Goal: Information Seeking & Learning: Learn about a topic

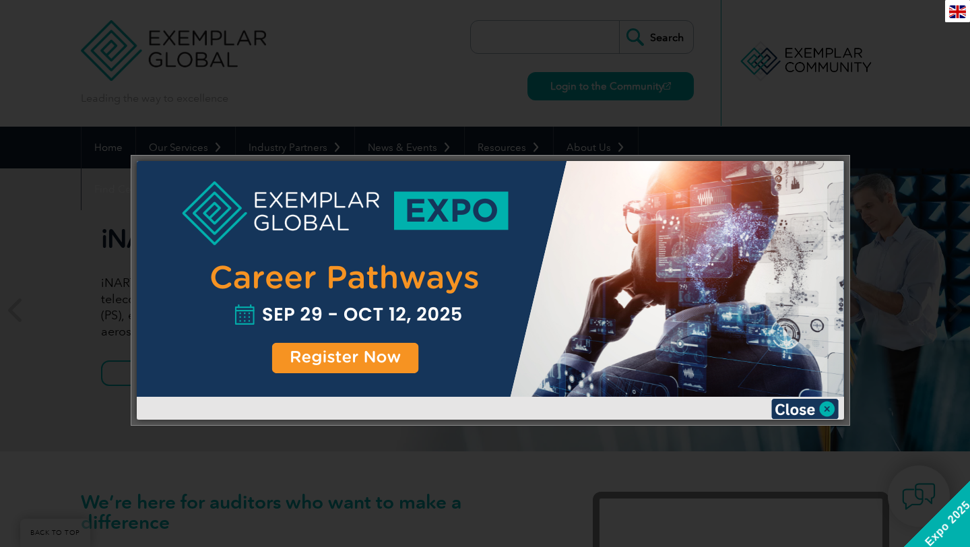
scroll to position [384, 0]
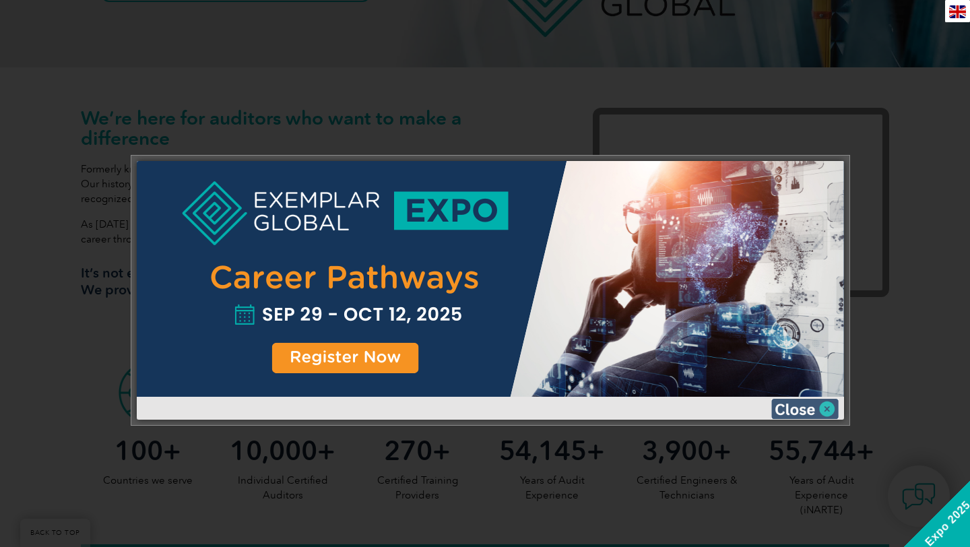
click at [822, 407] on img at bounding box center [804, 409] width 67 height 20
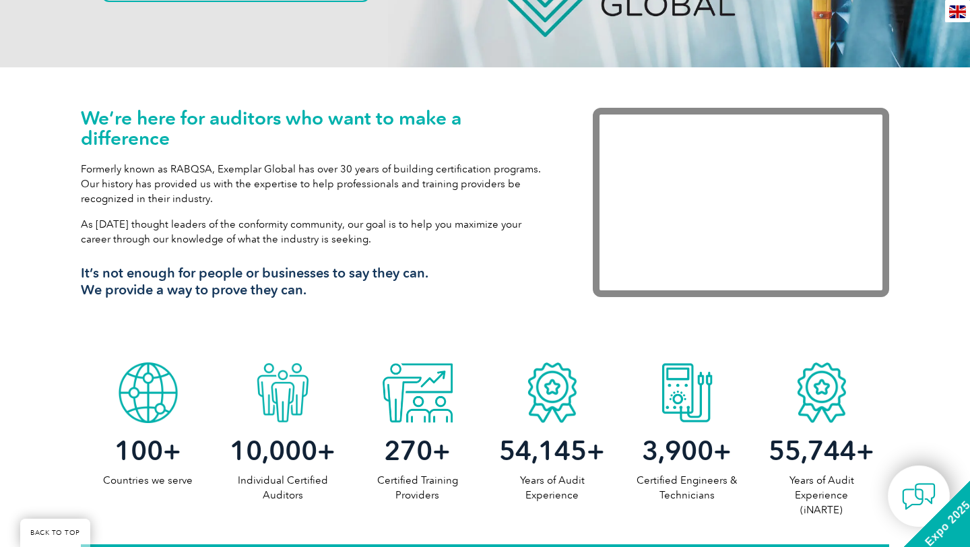
scroll to position [0, 0]
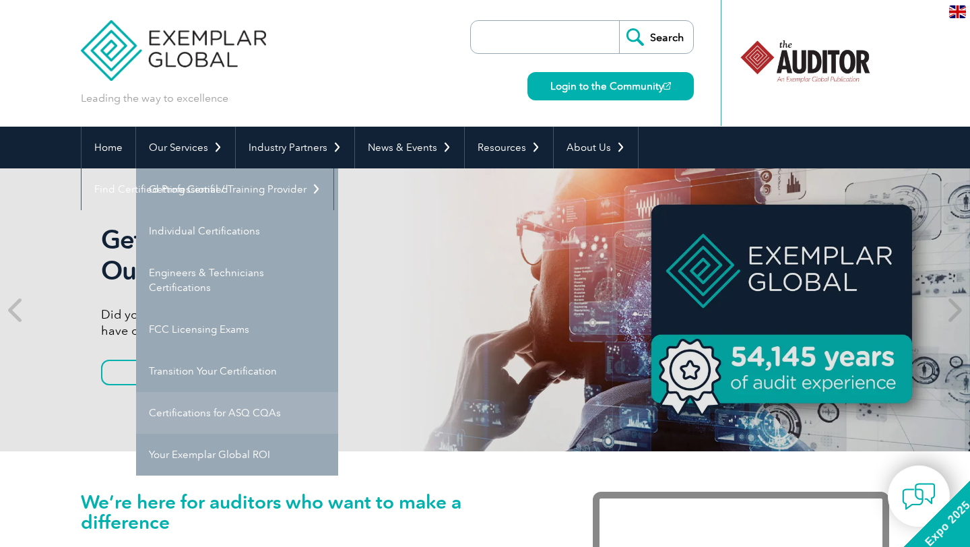
click at [204, 420] on link "Certifications for ASQ CQAs" at bounding box center [237, 413] width 202 height 42
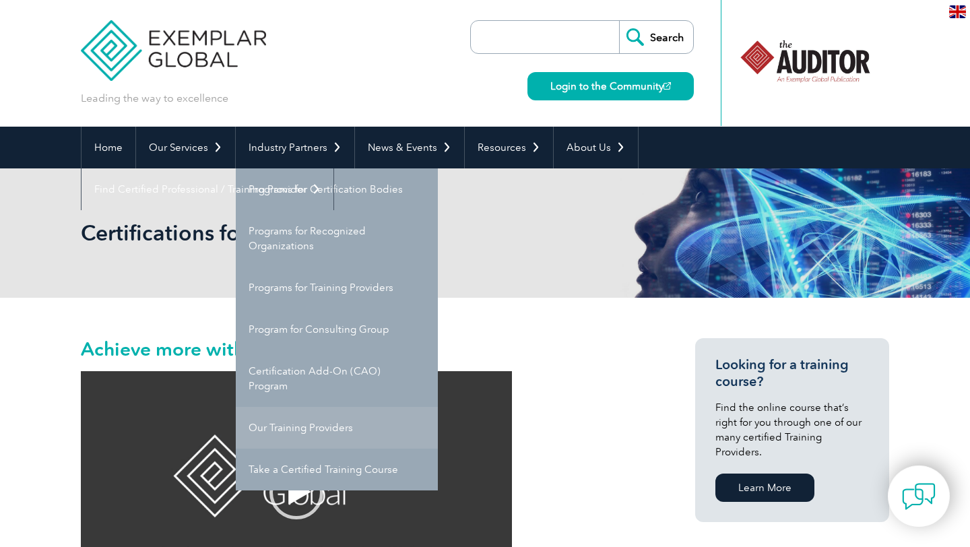
click at [292, 435] on link "Our Training Providers" at bounding box center [337, 428] width 202 height 42
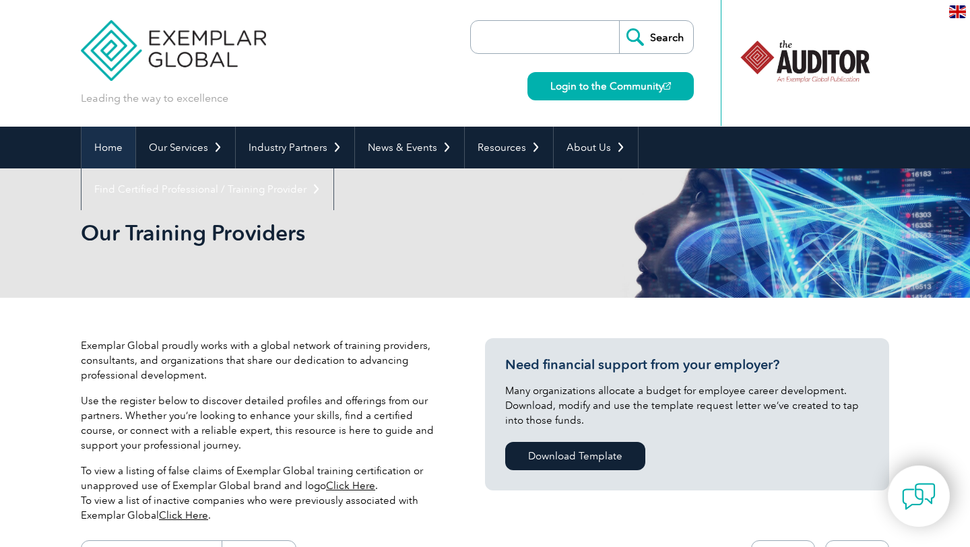
click at [108, 145] on link "Home" at bounding box center [108, 148] width 54 height 42
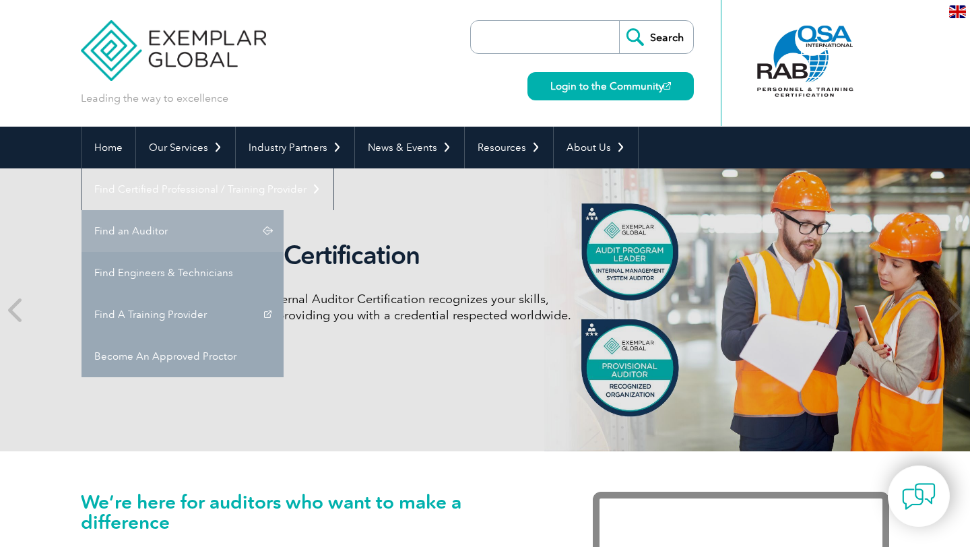
click at [284, 210] on link "Find an Auditor" at bounding box center [182, 231] width 202 height 42
